Goal: Transaction & Acquisition: Purchase product/service

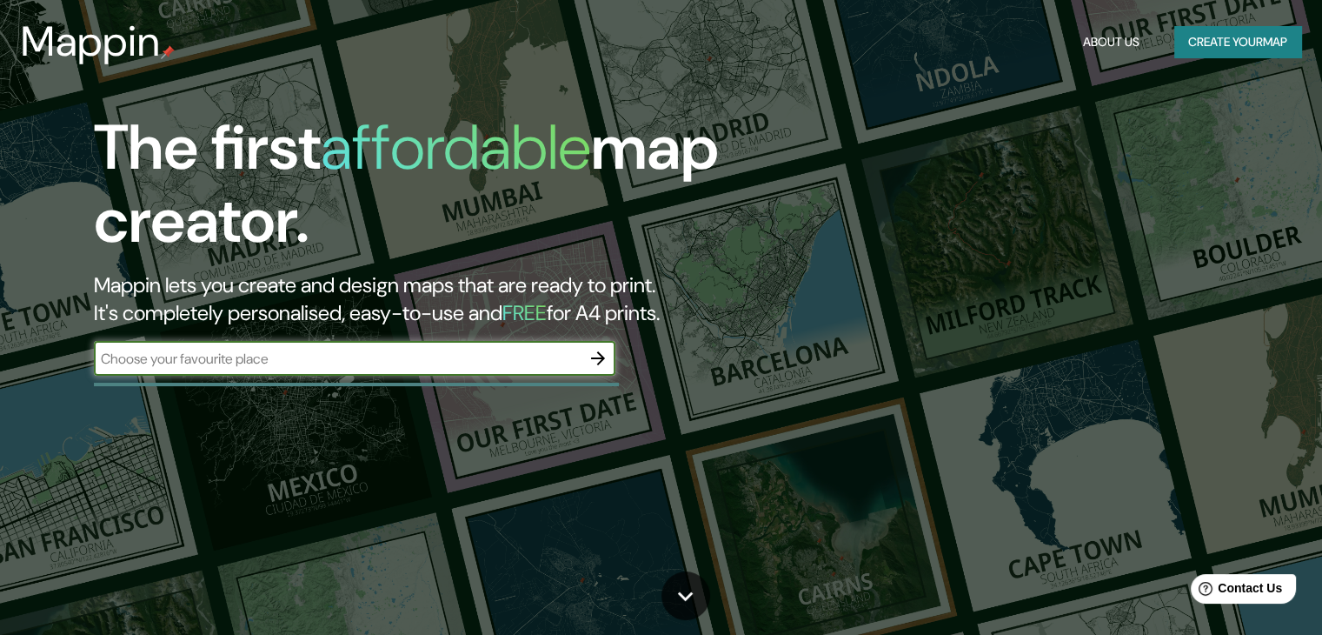
click at [267, 357] on input "text" at bounding box center [337, 359] width 487 height 20
type input "[GEOGRAPHIC_DATA]"
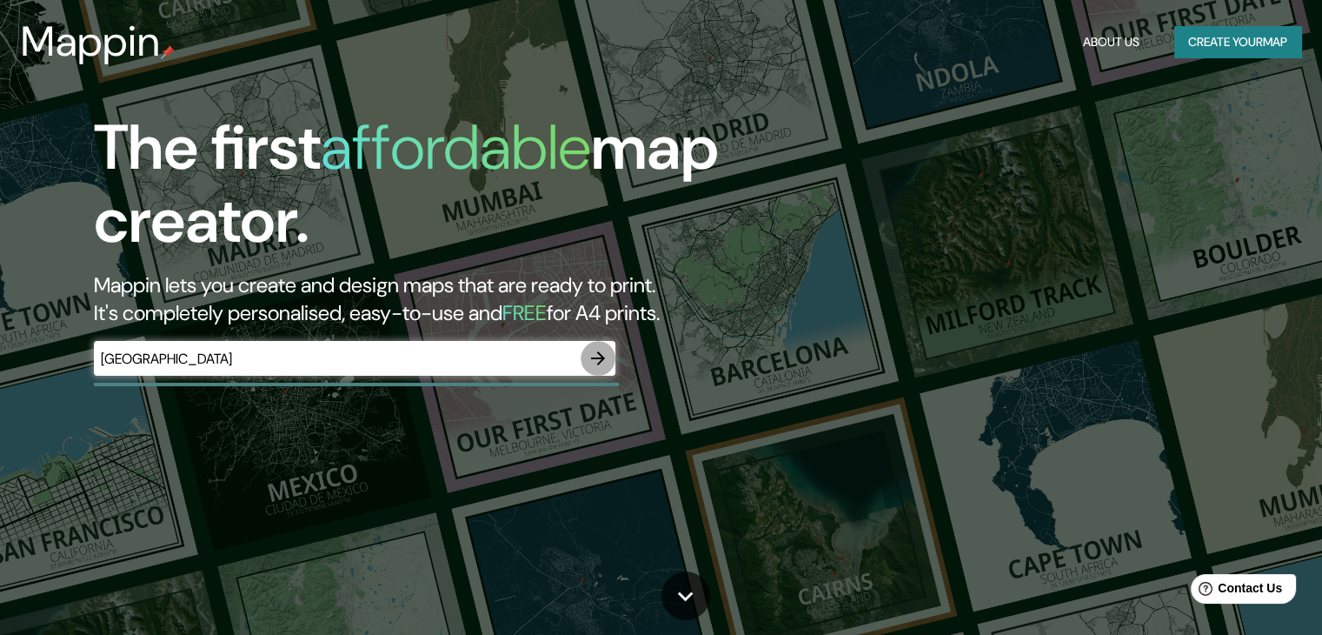
click at [596, 366] on icon "button" at bounding box center [598, 358] width 21 height 21
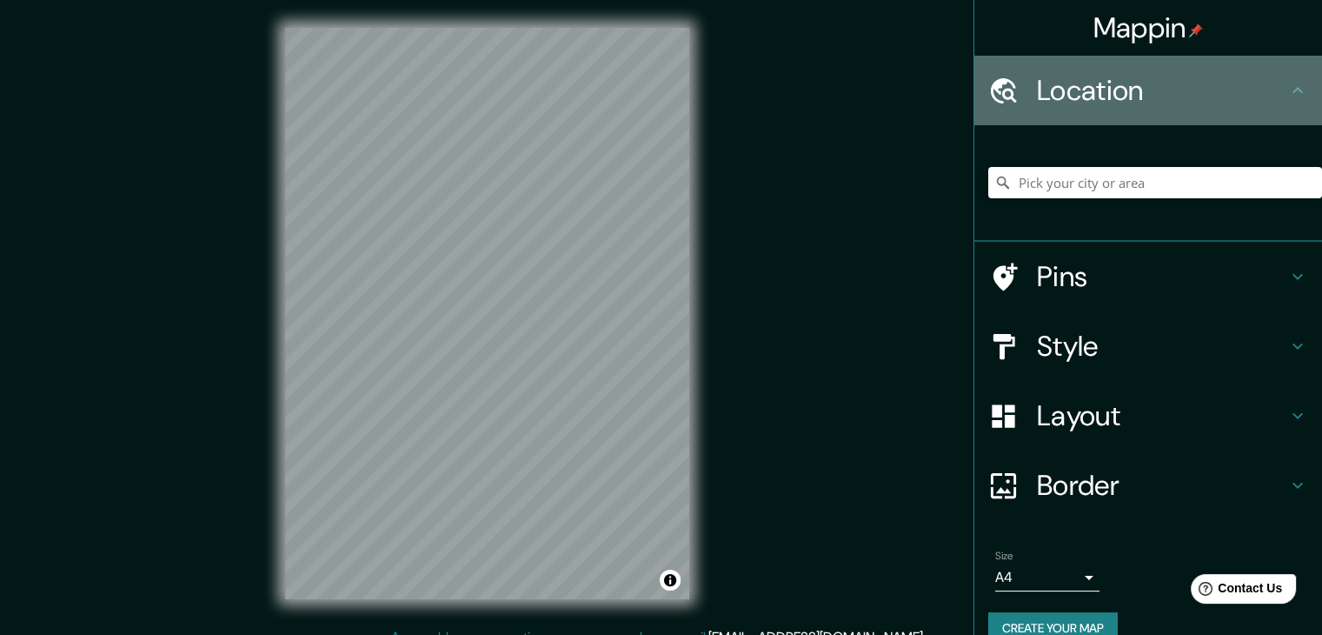
click at [1085, 82] on h4 "Location" at bounding box center [1162, 90] width 250 height 35
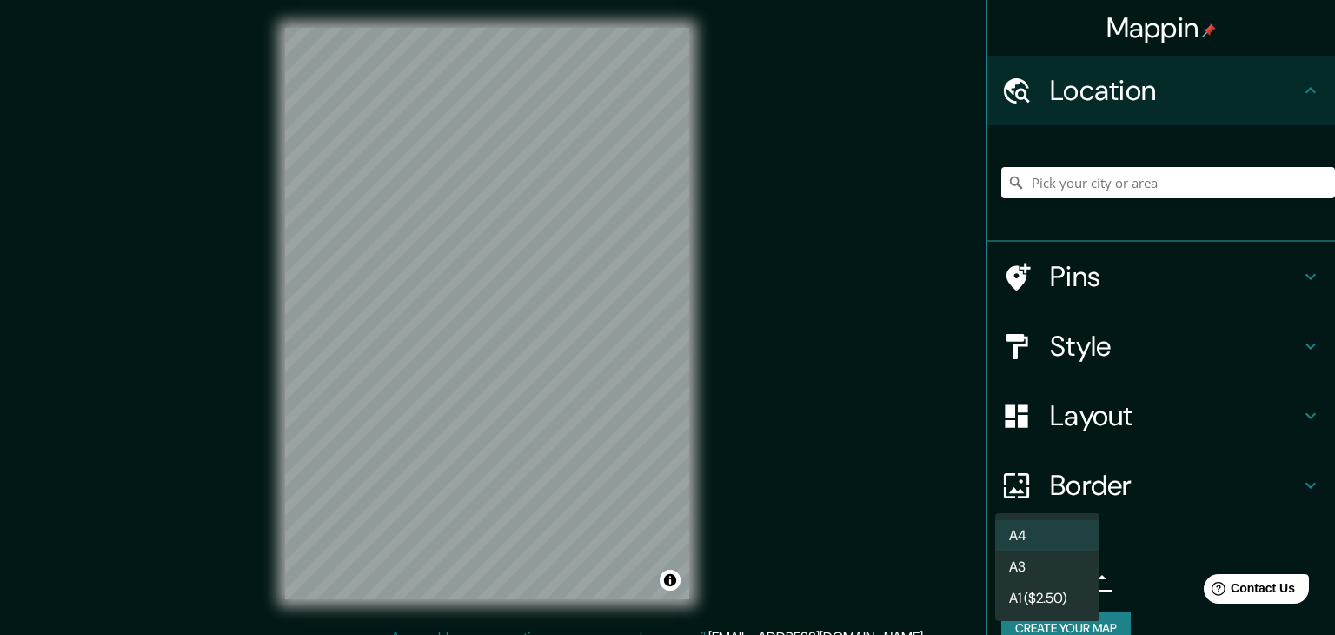
click at [1012, 582] on body "Mappin Location Pins Style Layout Border Choose a border. Hint : you can make l…" at bounding box center [667, 317] width 1335 height 635
click at [1034, 575] on li "A3" at bounding box center [1047, 566] width 104 height 31
type input "a4"
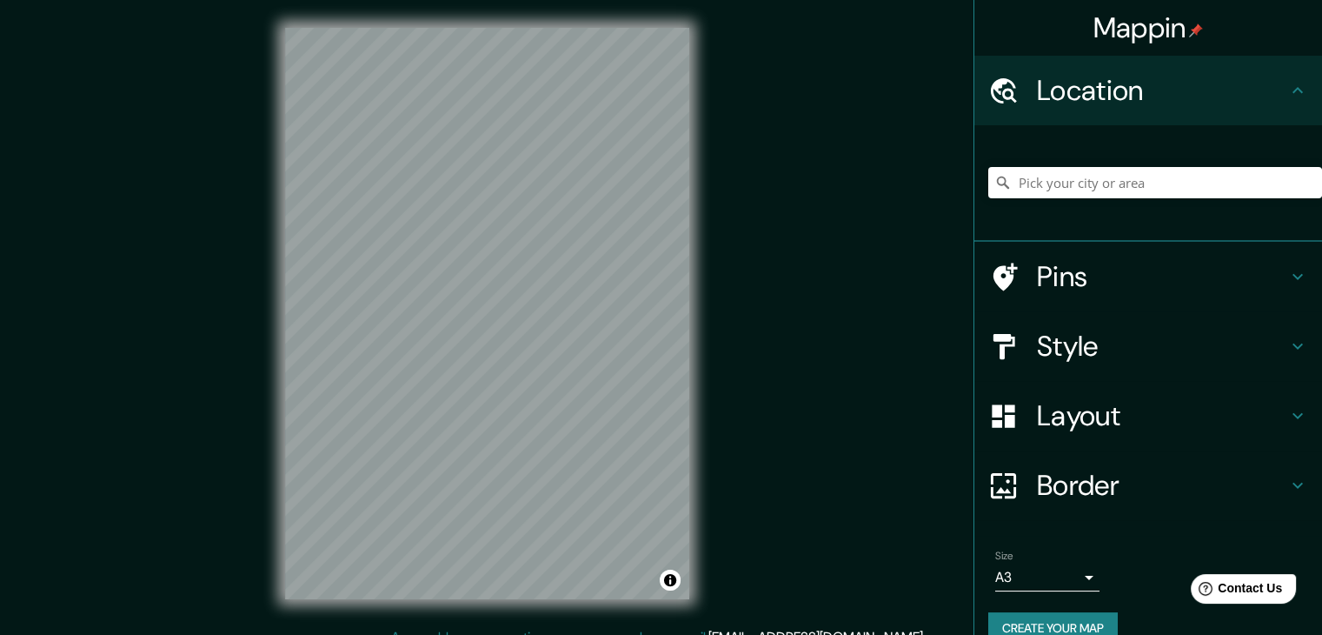
click at [197, 284] on div "Mappin Location Pins Style Layout Border Choose a border. Hint : you can make l…" at bounding box center [661, 327] width 1322 height 655
click at [503, 18] on div "© Mapbox © OpenStreetMap Improve this map" at bounding box center [487, 313] width 460 height 627
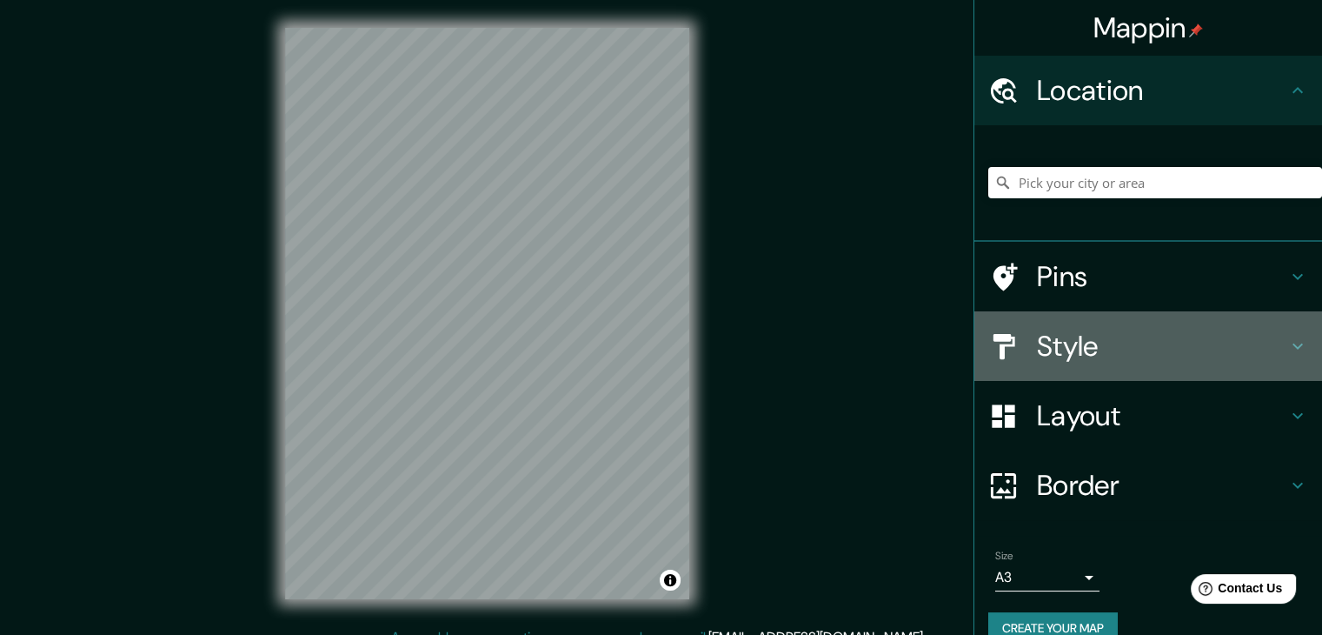
click at [1120, 334] on h4 "Style" at bounding box center [1162, 346] width 250 height 35
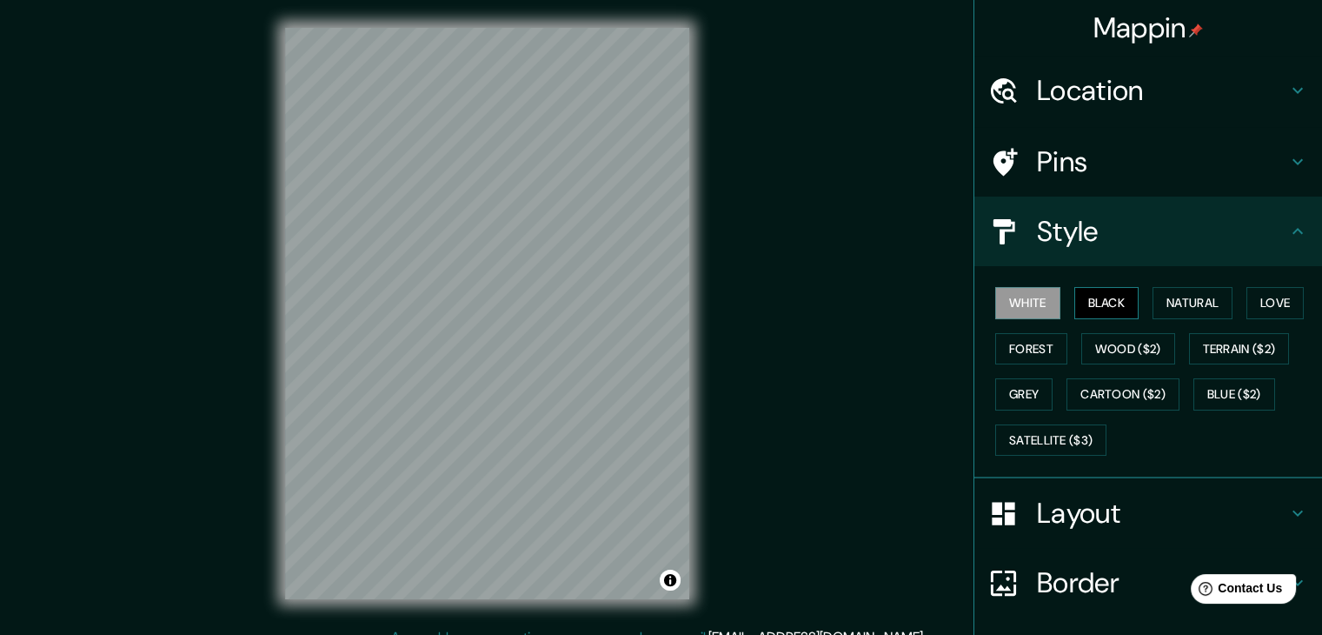
click at [1085, 310] on button "Black" at bounding box center [1106, 303] width 65 height 32
click at [1175, 307] on button "Natural" at bounding box center [1193, 303] width 80 height 32
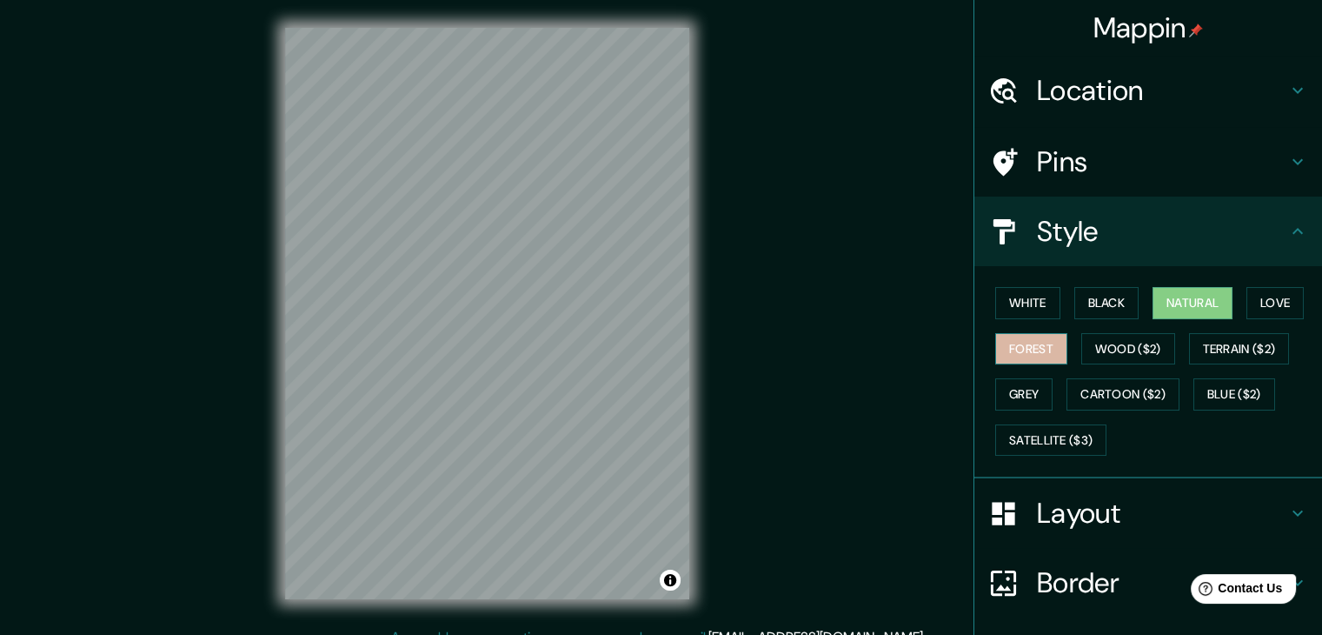
click at [1006, 351] on button "Forest" at bounding box center [1031, 349] width 72 height 32
click at [1166, 304] on button "Natural" at bounding box center [1193, 303] width 80 height 32
click at [440, 623] on div "© Mapbox © OpenStreetMap Improve this map" at bounding box center [487, 313] width 460 height 627
click at [466, 599] on div "© Mapbox © OpenStreetMap Improve this map" at bounding box center [487, 313] width 460 height 627
click at [280, 451] on div "© Mapbox © OpenStreetMap Improve this map" at bounding box center [487, 313] width 460 height 627
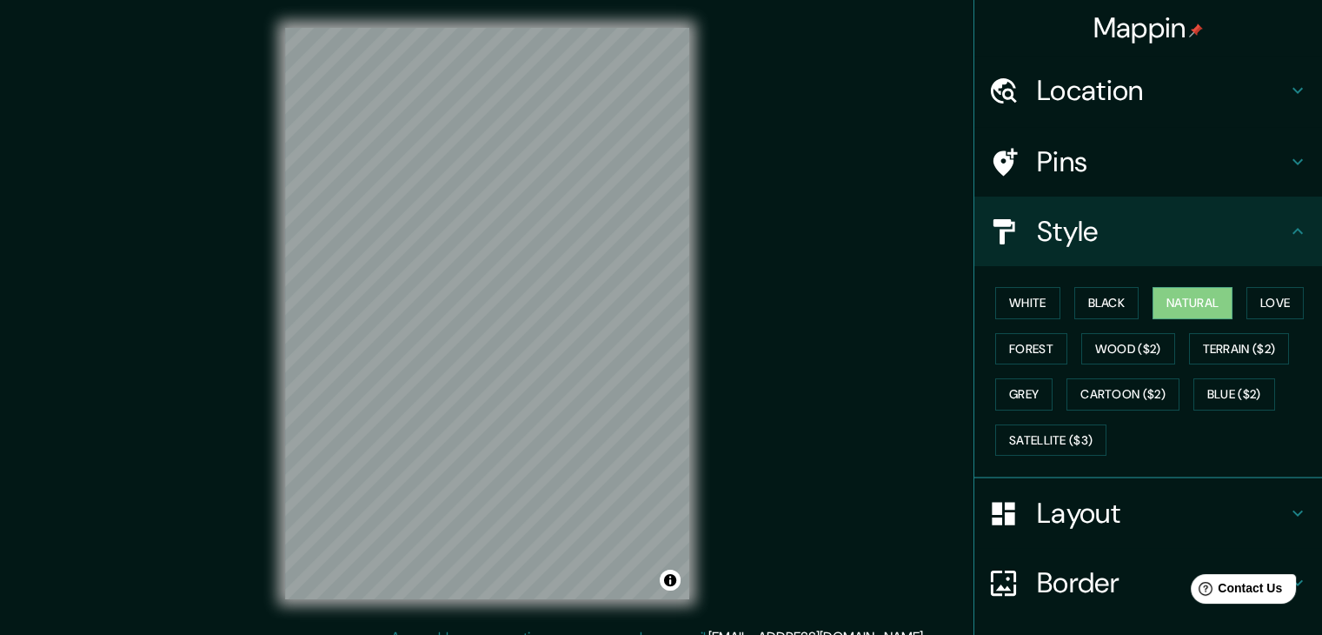
click at [269, 405] on div "© Mapbox © OpenStreetMap Improve this map" at bounding box center [487, 313] width 460 height 627
click at [1016, 305] on button "White" at bounding box center [1027, 303] width 65 height 32
click at [1044, 418] on div "White Black Natural Love Forest Wood ($2) Terrain ($2) Grey Cartoon ($2) Blue (…" at bounding box center [1155, 371] width 334 height 183
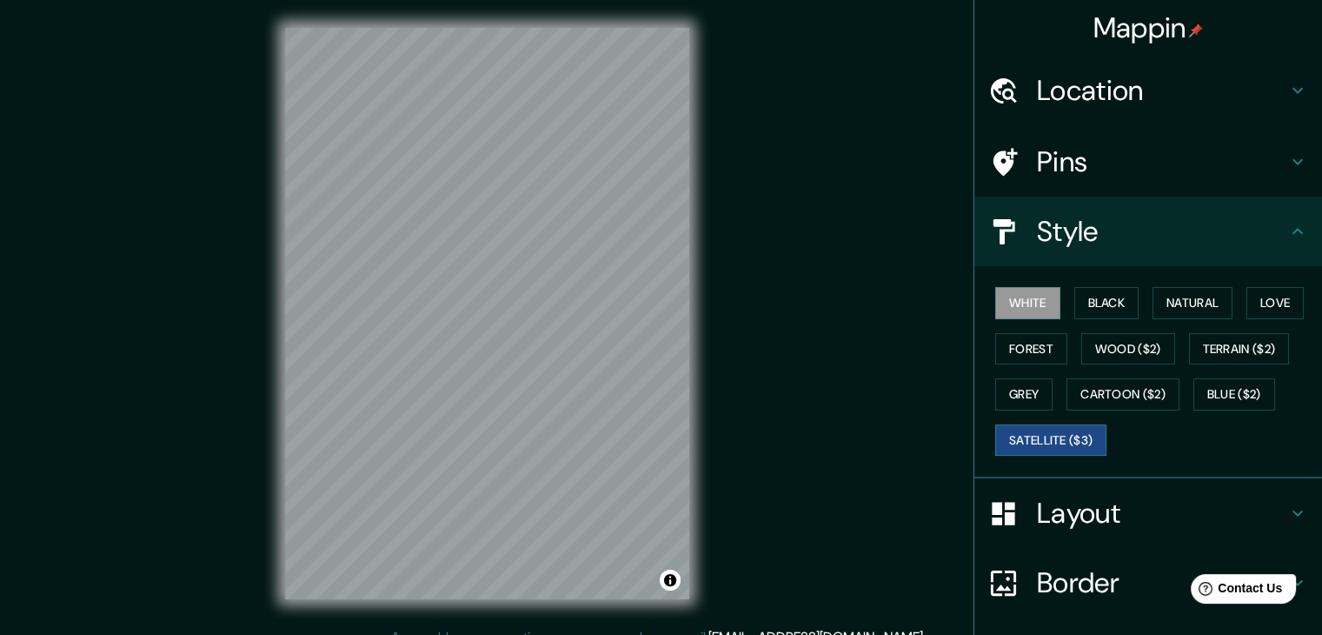
click at [1047, 429] on button "Satellite ($3)" at bounding box center [1050, 440] width 111 height 32
click at [1029, 302] on button "White" at bounding box center [1027, 303] width 65 height 32
click at [1108, 307] on button "Black" at bounding box center [1106, 303] width 65 height 32
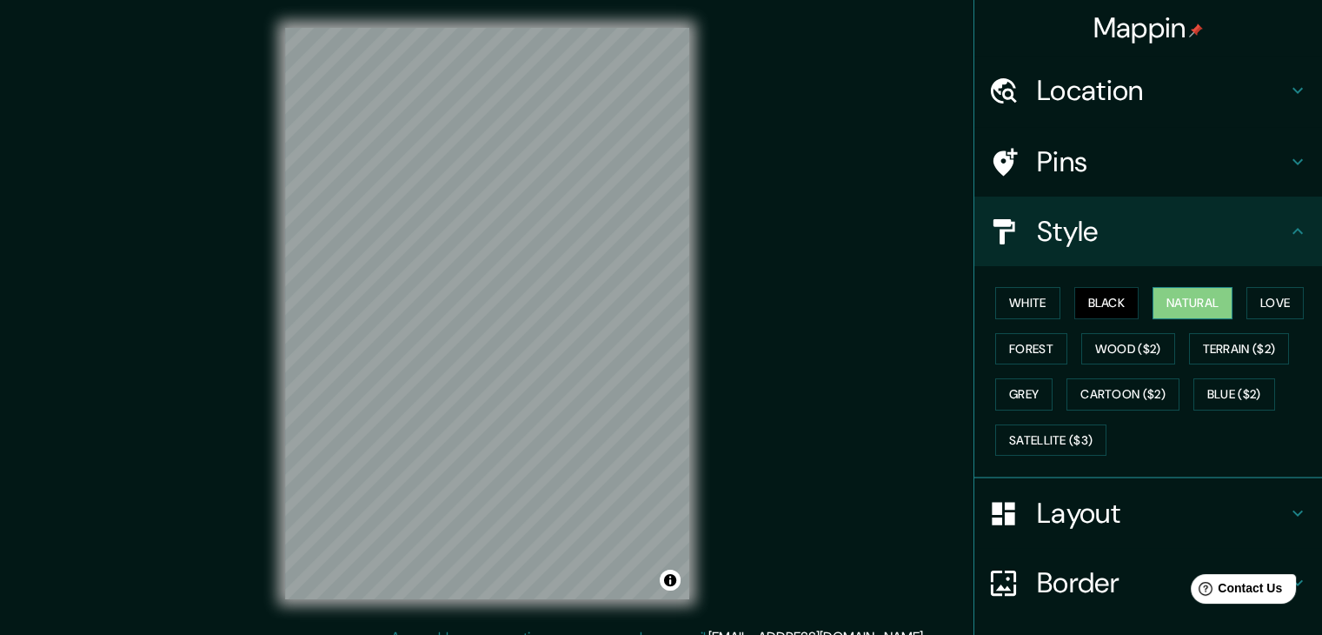
click at [1175, 307] on button "Natural" at bounding box center [1193, 303] width 80 height 32
click at [1269, 291] on button "Love" at bounding box center [1274, 303] width 57 height 32
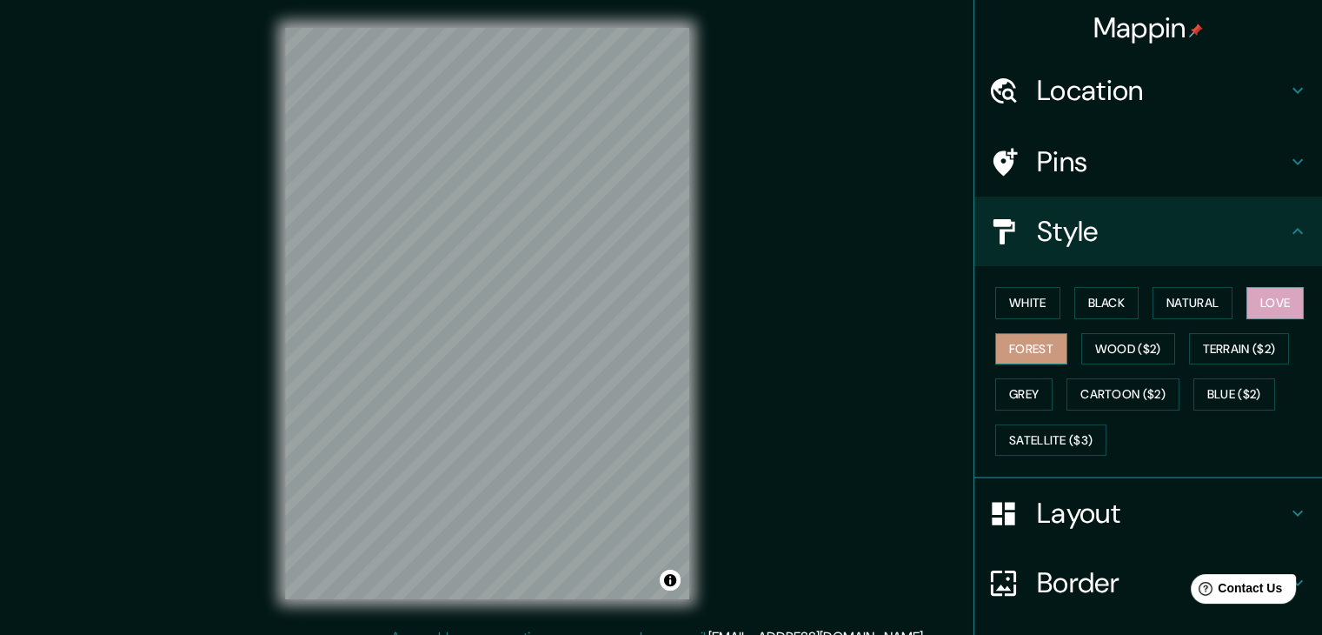
click at [1017, 350] on button "Forest" at bounding box center [1031, 349] width 72 height 32
click at [1136, 352] on button "Wood ($2)" at bounding box center [1128, 349] width 94 height 32
click at [1042, 346] on button "Forest" at bounding box center [1031, 349] width 72 height 32
click at [1116, 345] on button "Wood ($2)" at bounding box center [1128, 349] width 94 height 32
drag, startPoint x: 1131, startPoint y: 349, endPoint x: 894, endPoint y: 442, distance: 254.4
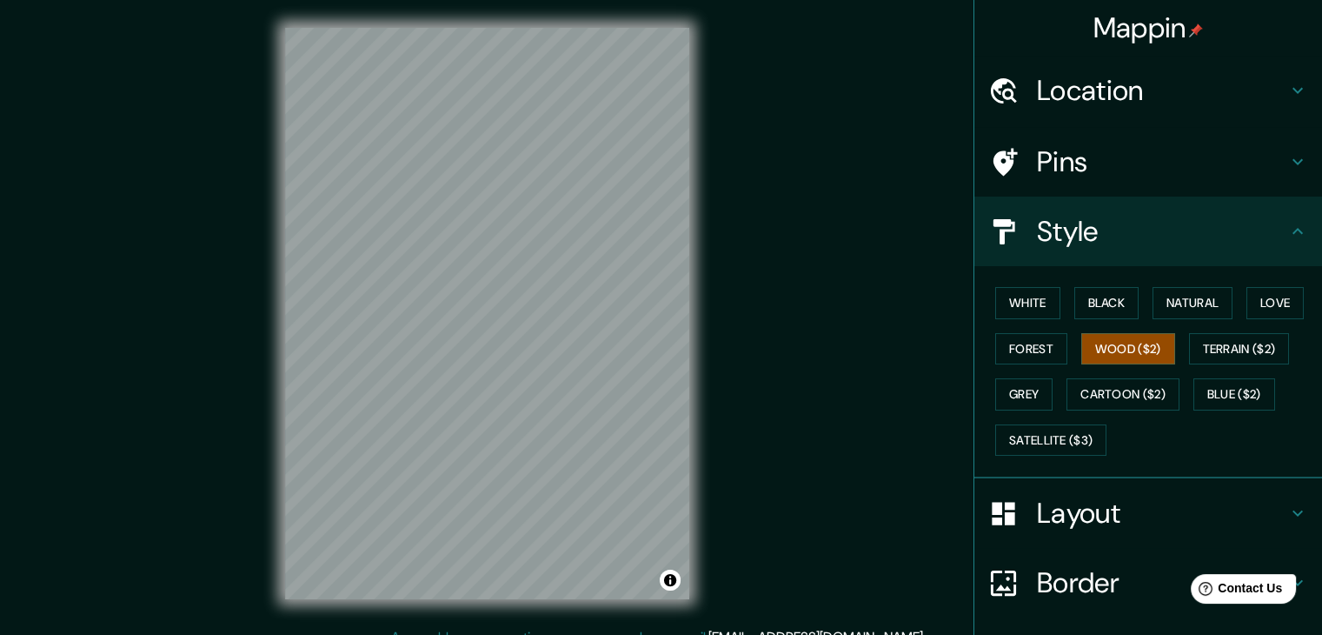
click at [894, 442] on div "Mappin Location Pins Style White Black Natural Love Forest Wood ($2) Terrain ($…" at bounding box center [661, 327] width 1322 height 655
click at [1106, 163] on h4 "Pins" at bounding box center [1162, 161] width 250 height 35
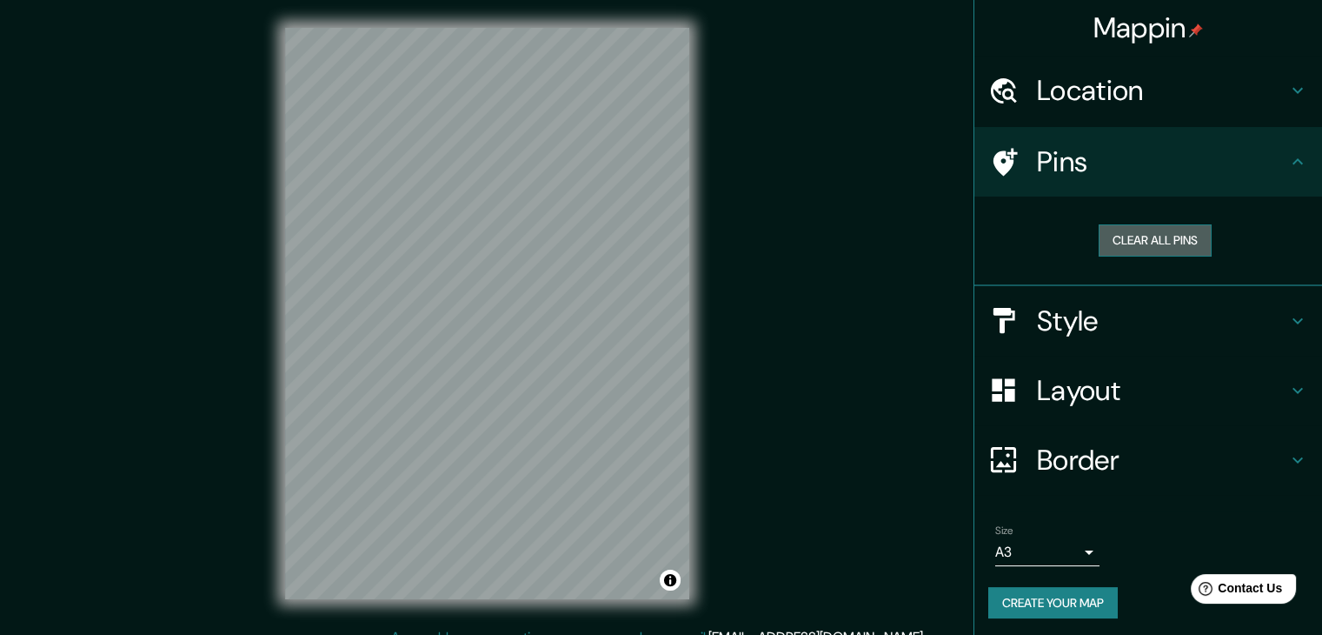
click at [1137, 236] on button "Clear all pins" at bounding box center [1155, 240] width 113 height 32
drag, startPoint x: 515, startPoint y: 383, endPoint x: 538, endPoint y: 377, distance: 24.2
click at [539, 377] on div at bounding box center [539, 371] width 14 height 14
drag, startPoint x: 541, startPoint y: 369, endPoint x: 530, endPoint y: 380, distance: 15.4
click at [530, 380] on div at bounding box center [528, 383] width 14 height 14
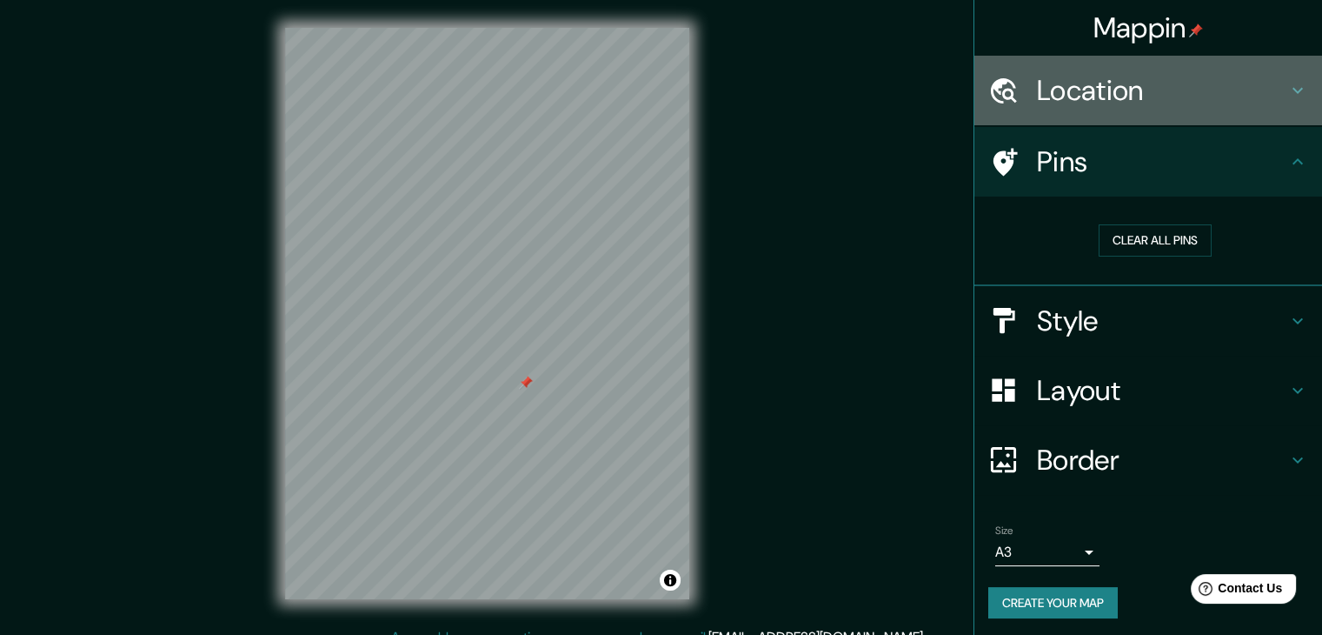
click at [1156, 92] on h4 "Location" at bounding box center [1162, 90] width 250 height 35
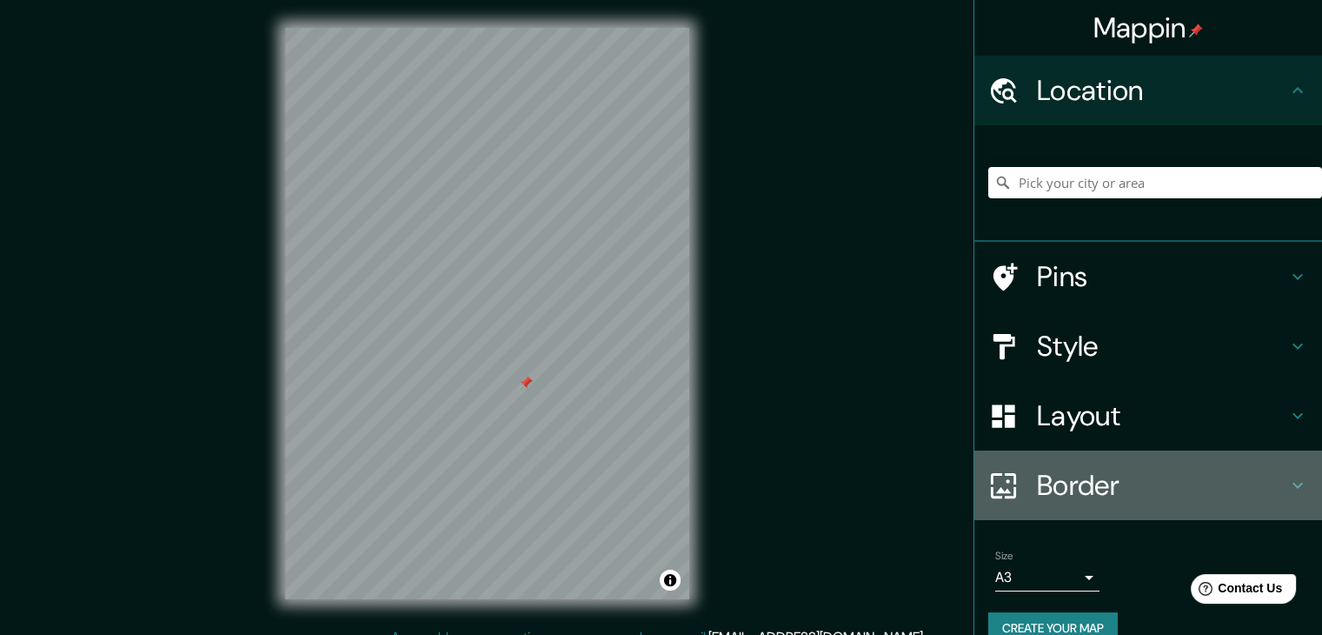
click at [1045, 475] on h4 "Border" at bounding box center [1162, 485] width 250 height 35
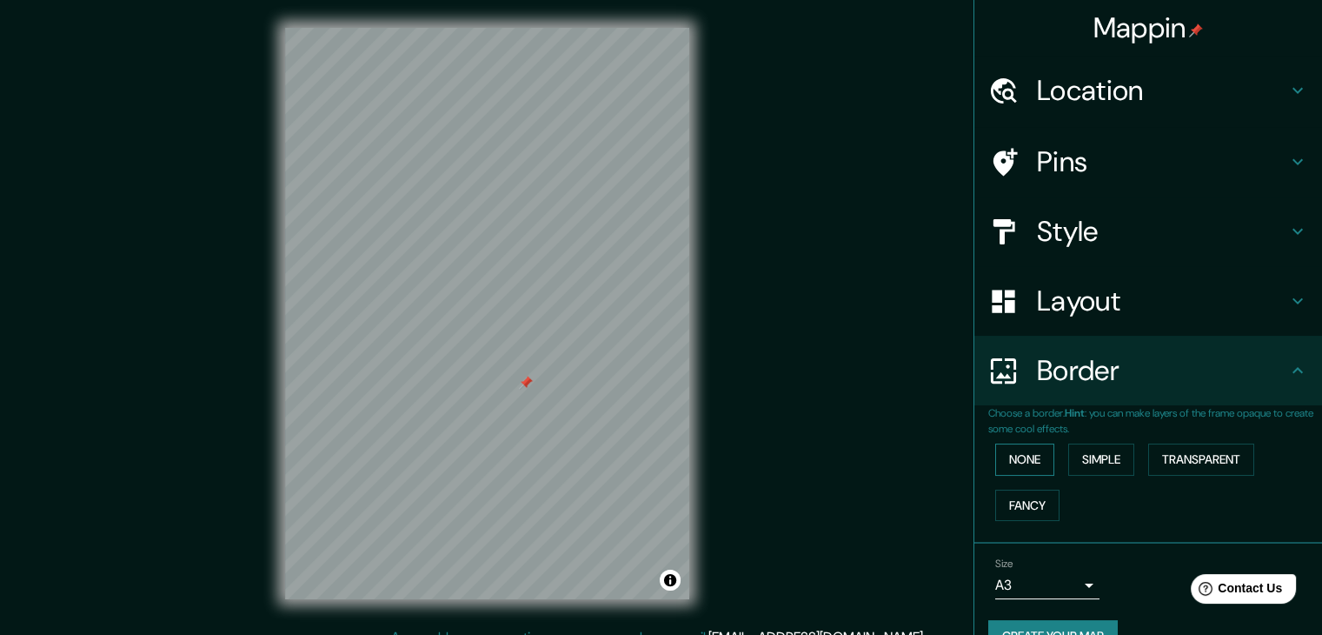
click at [1020, 467] on button "None" at bounding box center [1024, 459] width 59 height 32
click at [1081, 452] on button "Simple" at bounding box center [1101, 459] width 66 height 32
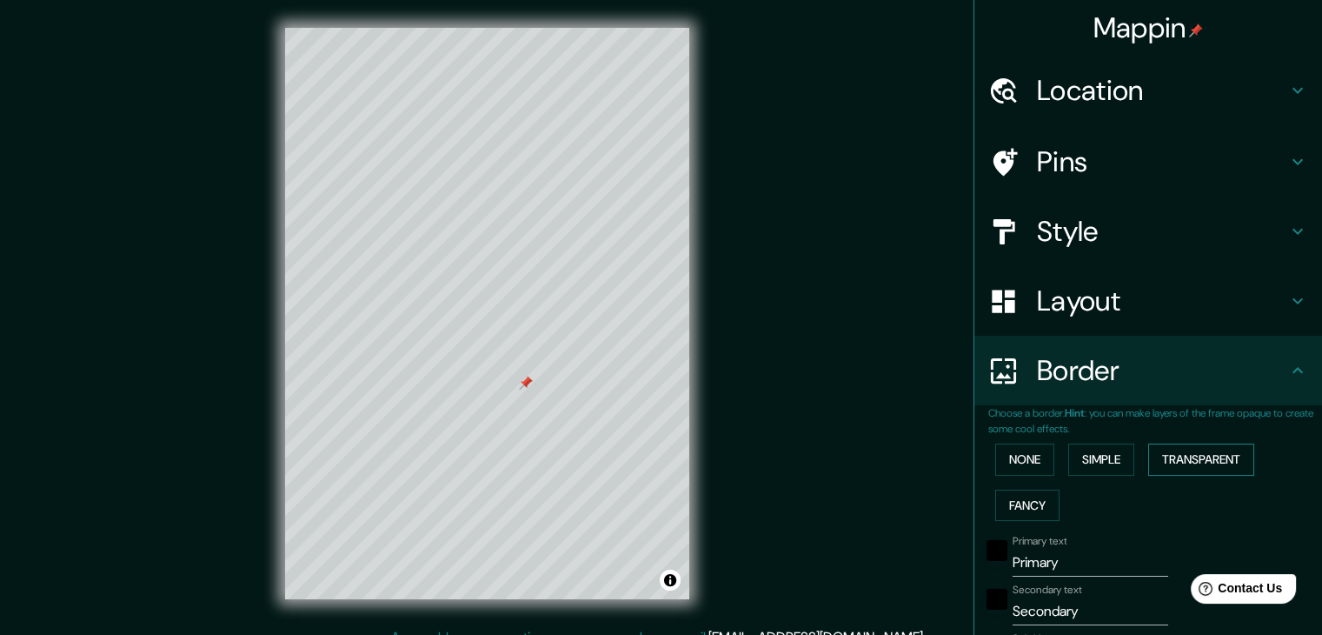
click at [1167, 451] on button "Transparent" at bounding box center [1201, 459] width 106 height 32
click at [1036, 505] on button "Fancy" at bounding box center [1027, 505] width 64 height 32
click at [1029, 464] on button "None" at bounding box center [1024, 459] width 59 height 32
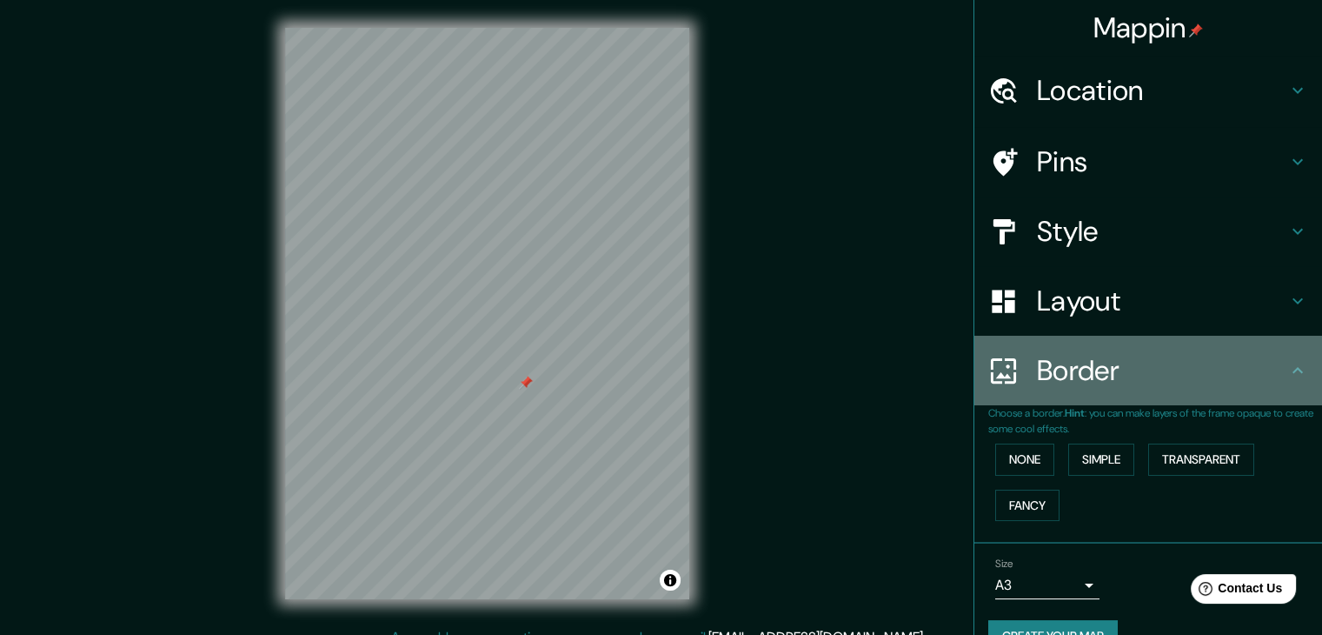
click at [1085, 336] on div "Border" at bounding box center [1148, 371] width 348 height 70
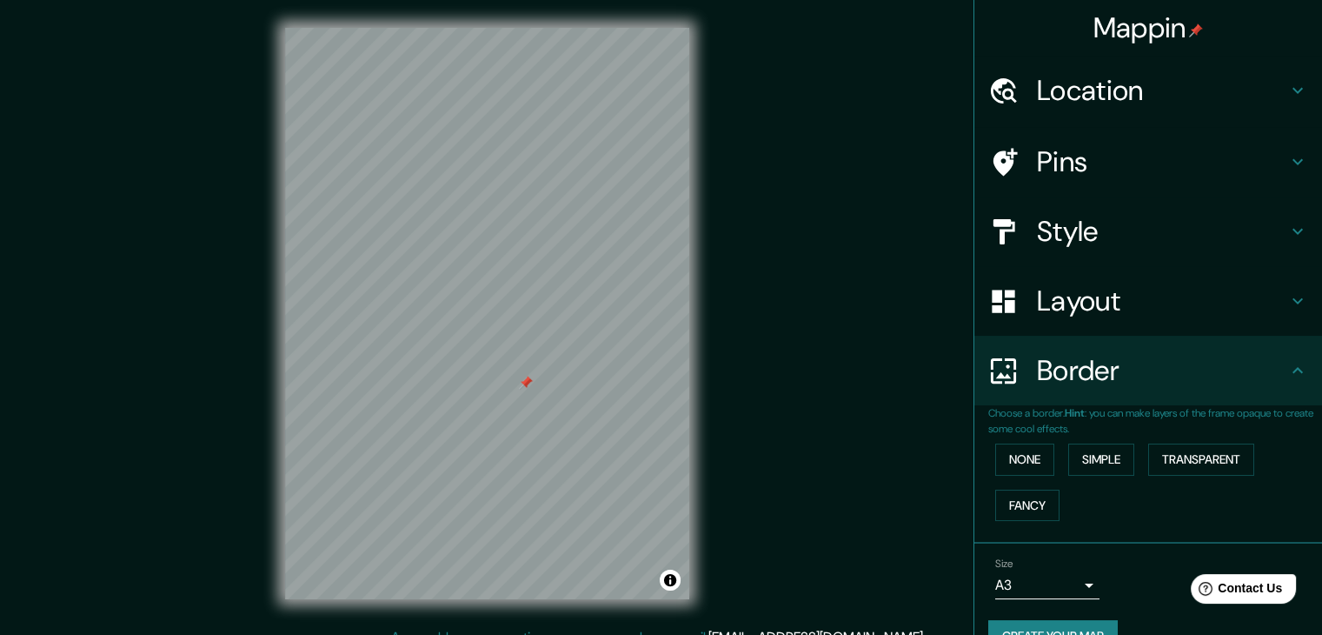
click at [1067, 302] on h4 "Layout" at bounding box center [1162, 300] width 250 height 35
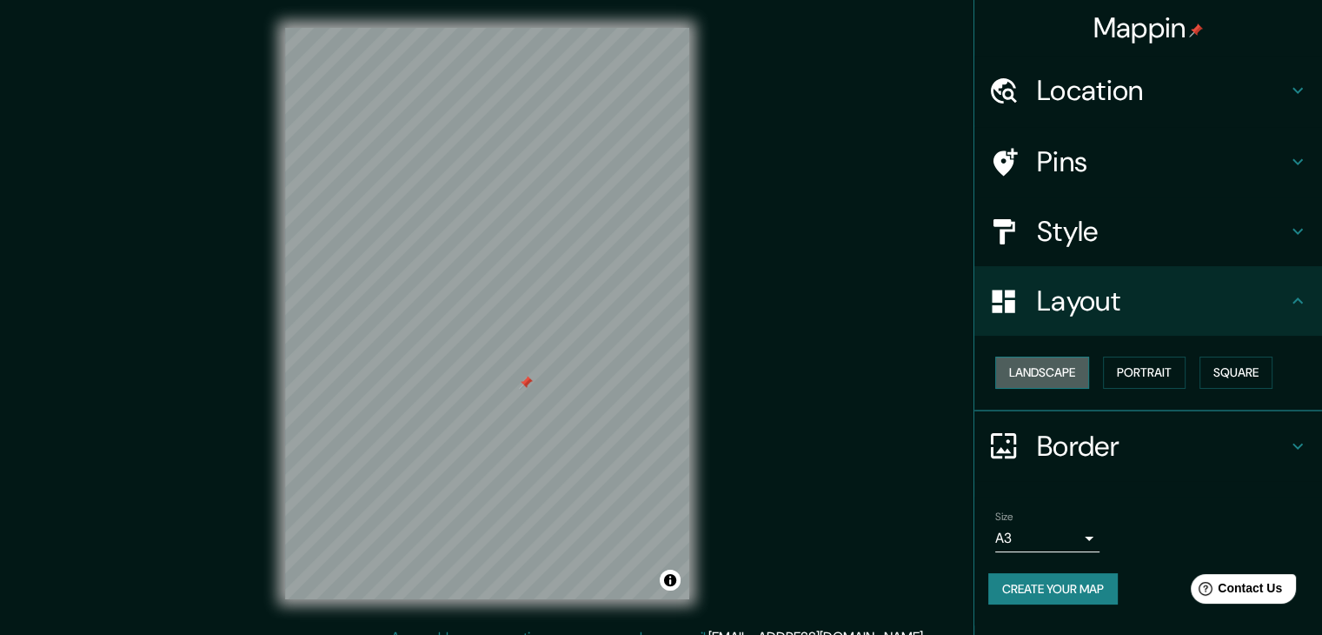
click at [1057, 371] on button "Landscape" at bounding box center [1042, 372] width 94 height 32
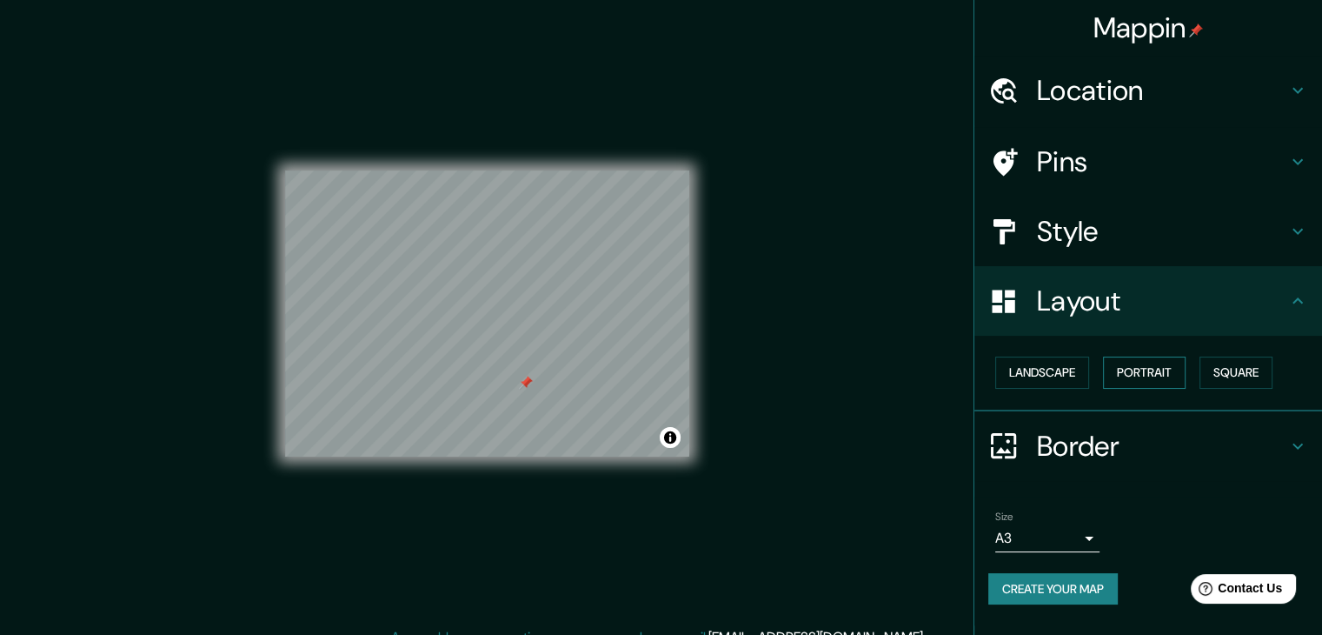
click at [1172, 371] on button "Portrait" at bounding box center [1144, 372] width 83 height 32
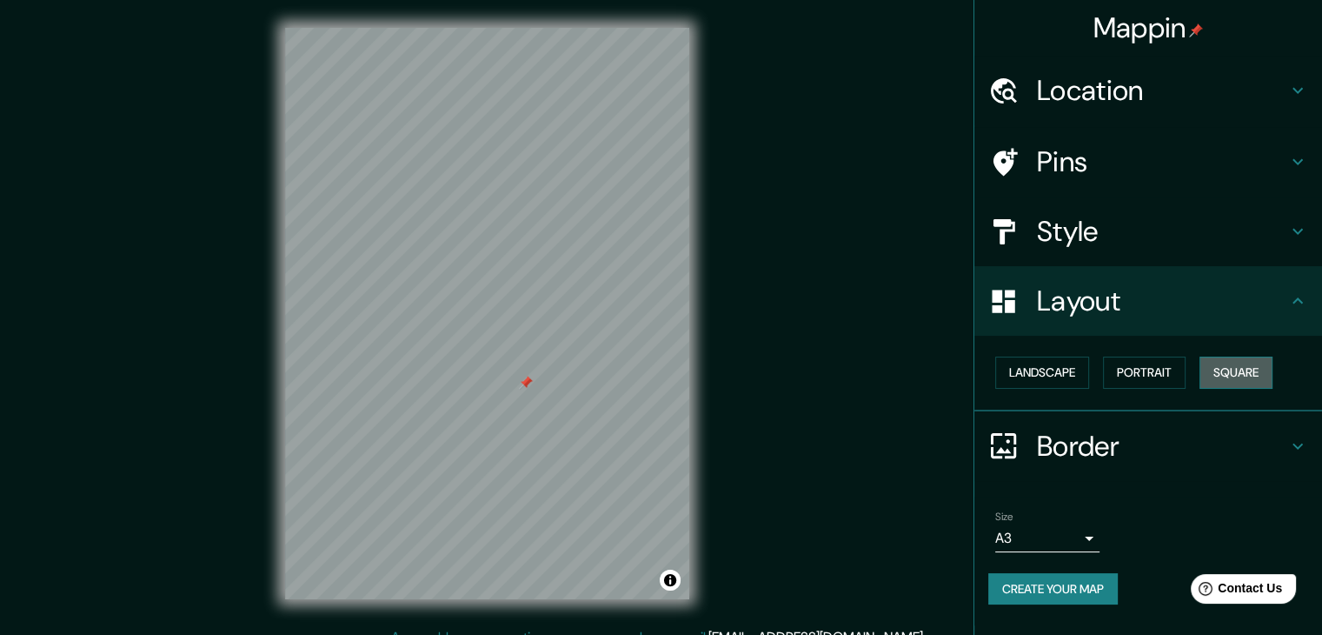
click at [1229, 376] on button "Square" at bounding box center [1236, 372] width 73 height 32
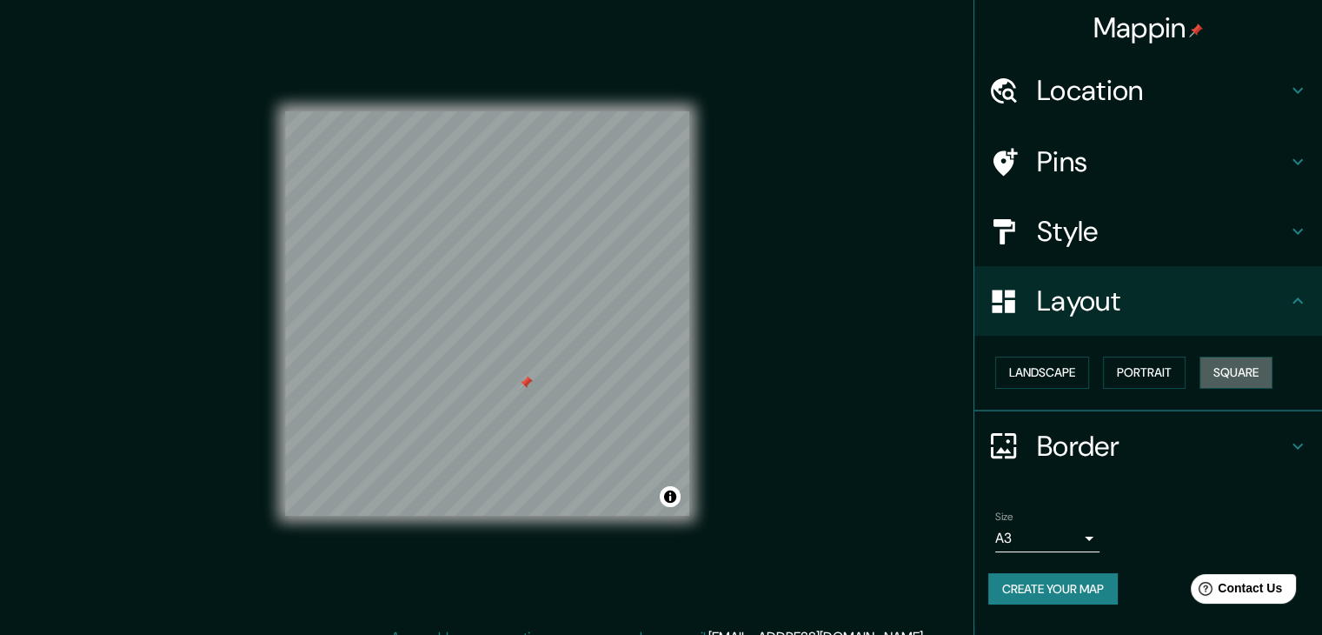
drag, startPoint x: 1229, startPoint y: 376, endPoint x: 1196, endPoint y: 390, distance: 35.8
click at [1225, 382] on button "Square" at bounding box center [1236, 372] width 73 height 32
click at [1145, 380] on button "Portrait" at bounding box center [1144, 372] width 83 height 32
